Goal: Register for event/course

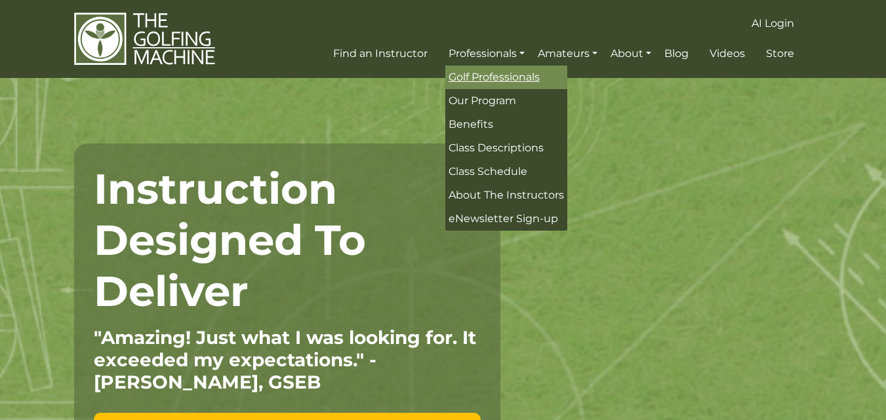
click at [501, 79] on span "Golf Professionals" at bounding box center [494, 77] width 91 height 12
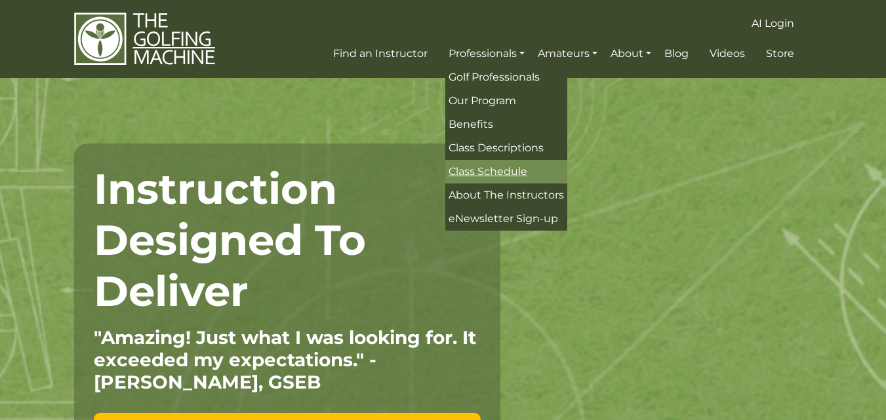
click at [466, 170] on span "Class Schedule" at bounding box center [488, 171] width 79 height 12
click at [496, 171] on span "Class Schedule" at bounding box center [488, 171] width 79 height 12
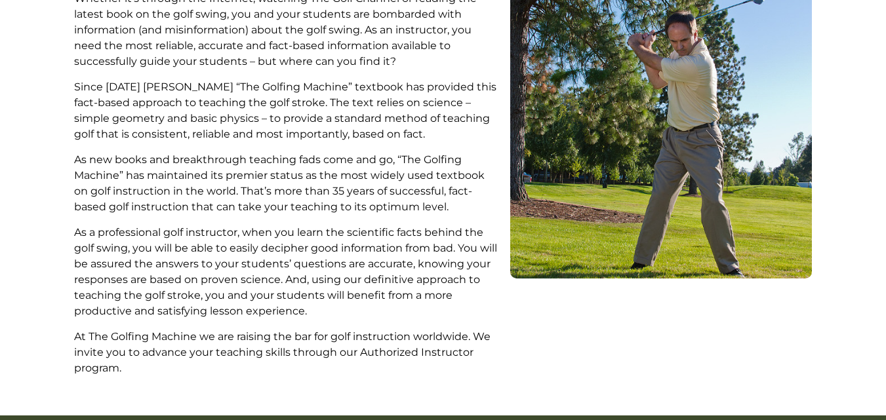
scroll to position [110, 0]
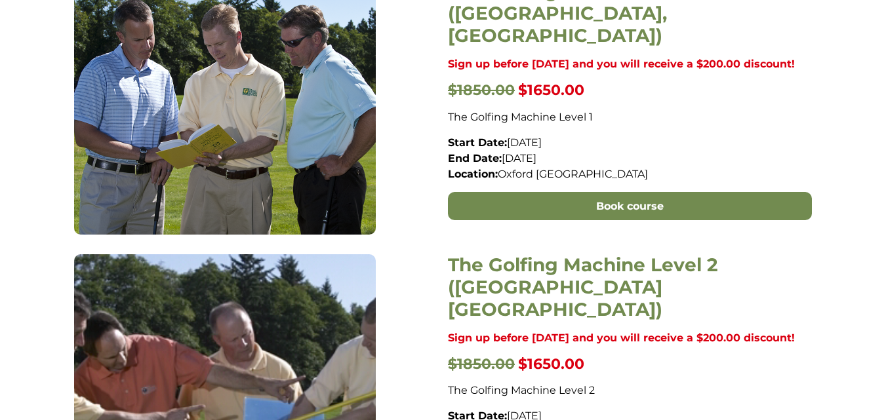
scroll to position [634, 0]
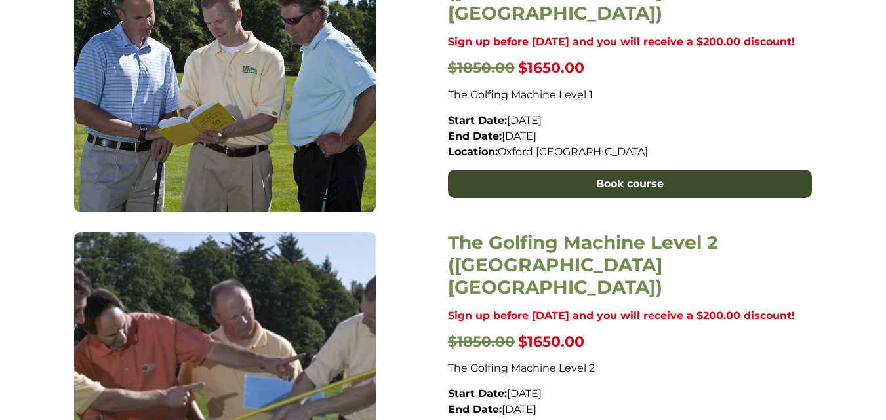
click at [615, 182] on link "Book course" at bounding box center [630, 184] width 364 height 29
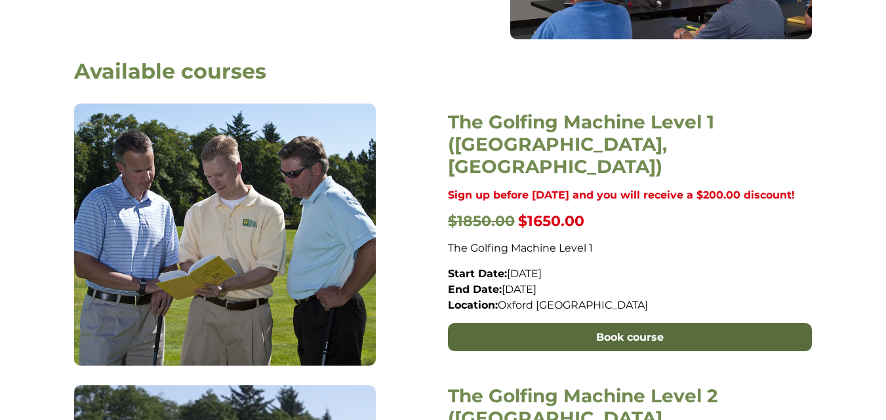
scroll to position [328, 0]
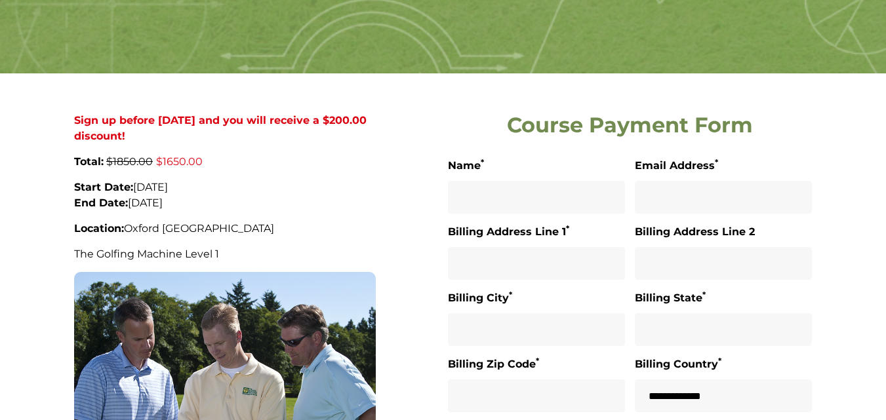
scroll to position [284, 0]
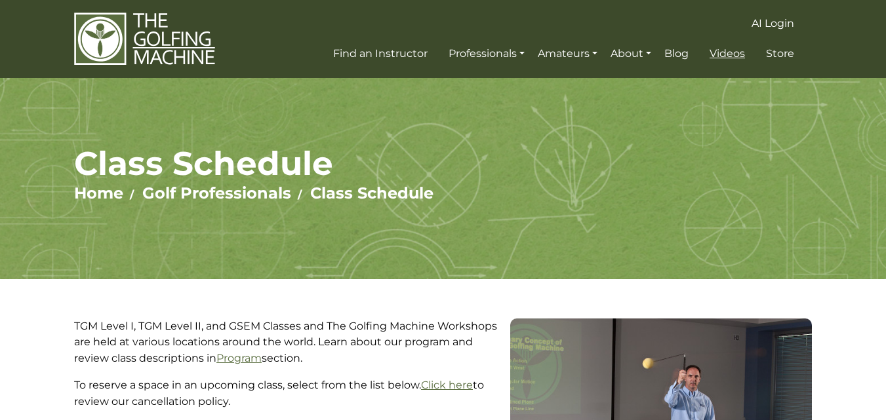
click at [729, 56] on span "Videos" at bounding box center [727, 53] width 35 height 12
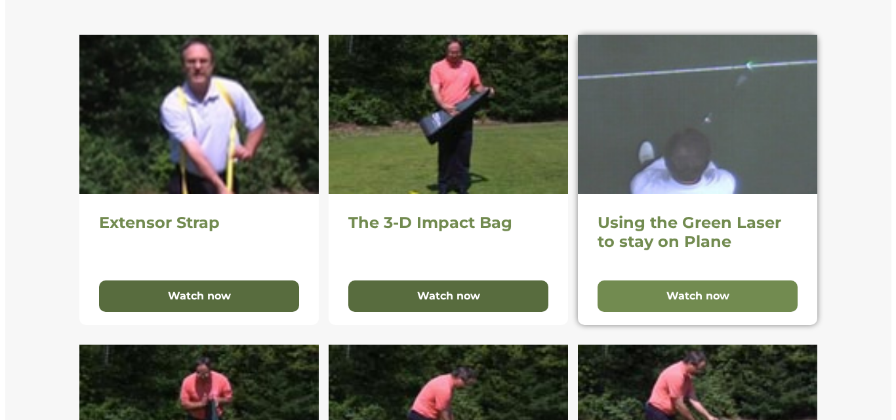
scroll to position [328, 0]
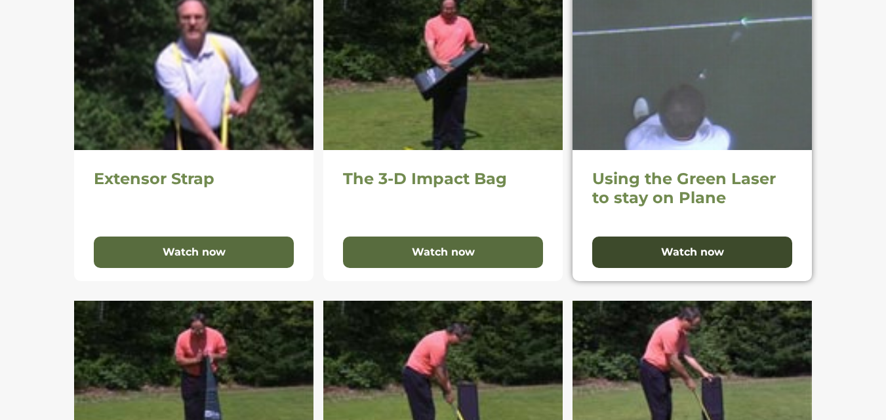
click at [672, 262] on button "Watch now" at bounding box center [692, 252] width 200 height 31
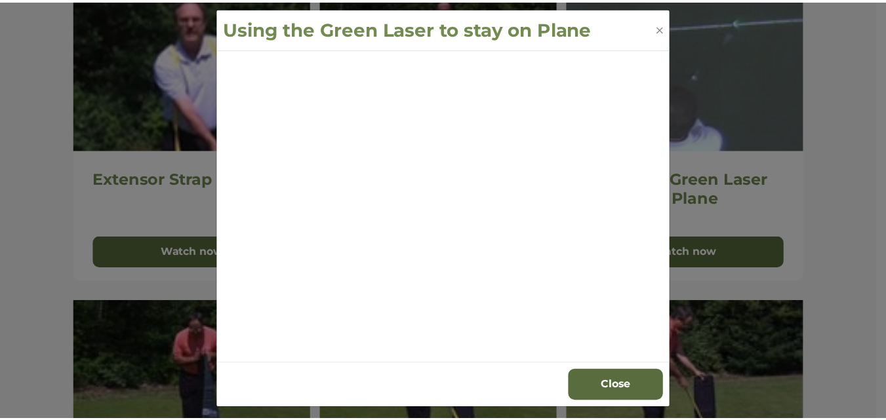
scroll to position [0, 0]
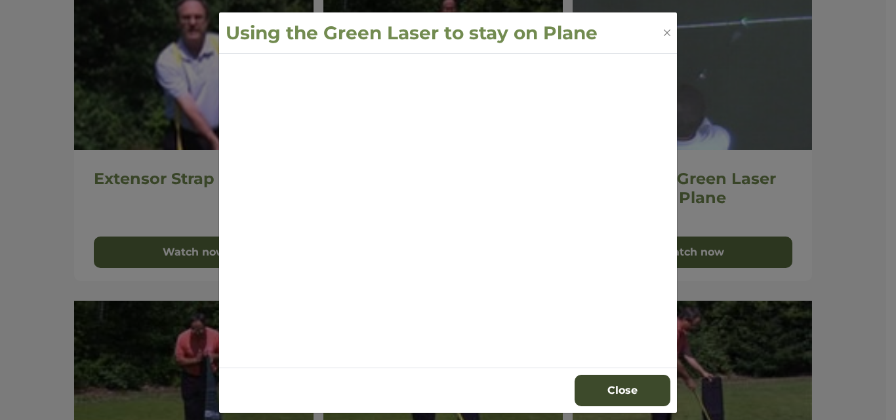
click at [613, 390] on button "Close" at bounding box center [623, 390] width 96 height 31
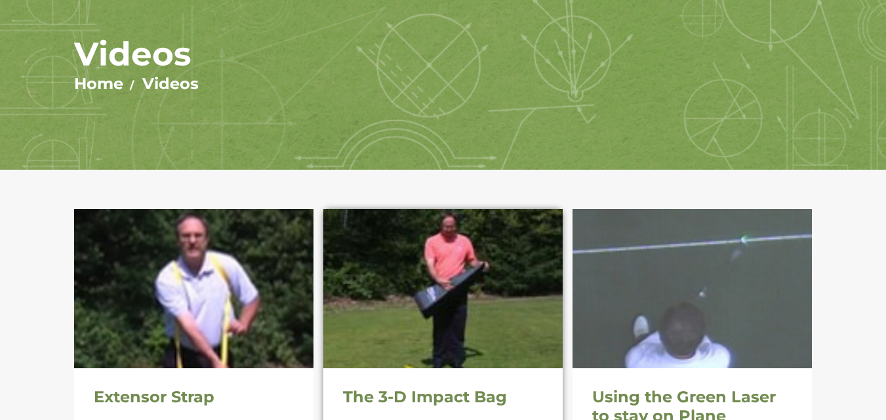
scroll to position [241, 0]
